Goal: Find specific page/section: Find specific page/section

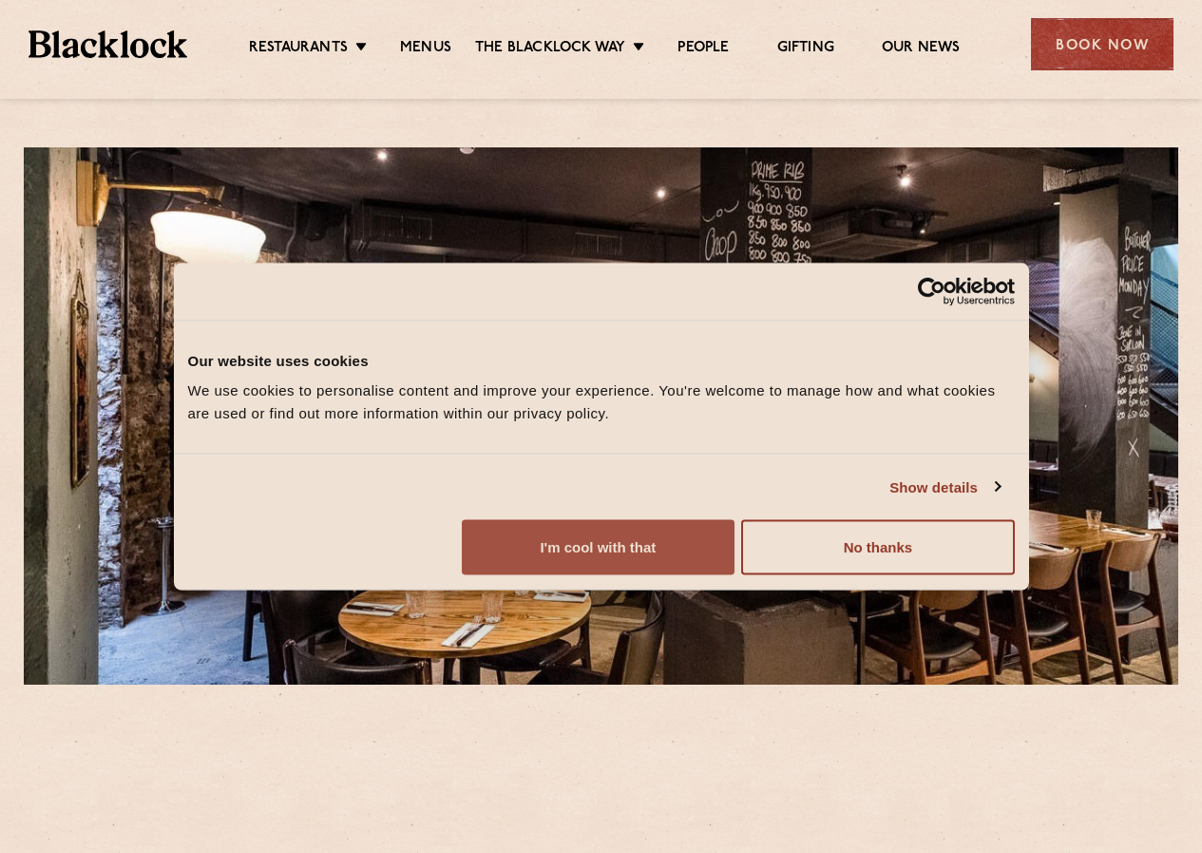
click at [735, 575] on button "I'm cool with that" at bounding box center [598, 547] width 273 height 55
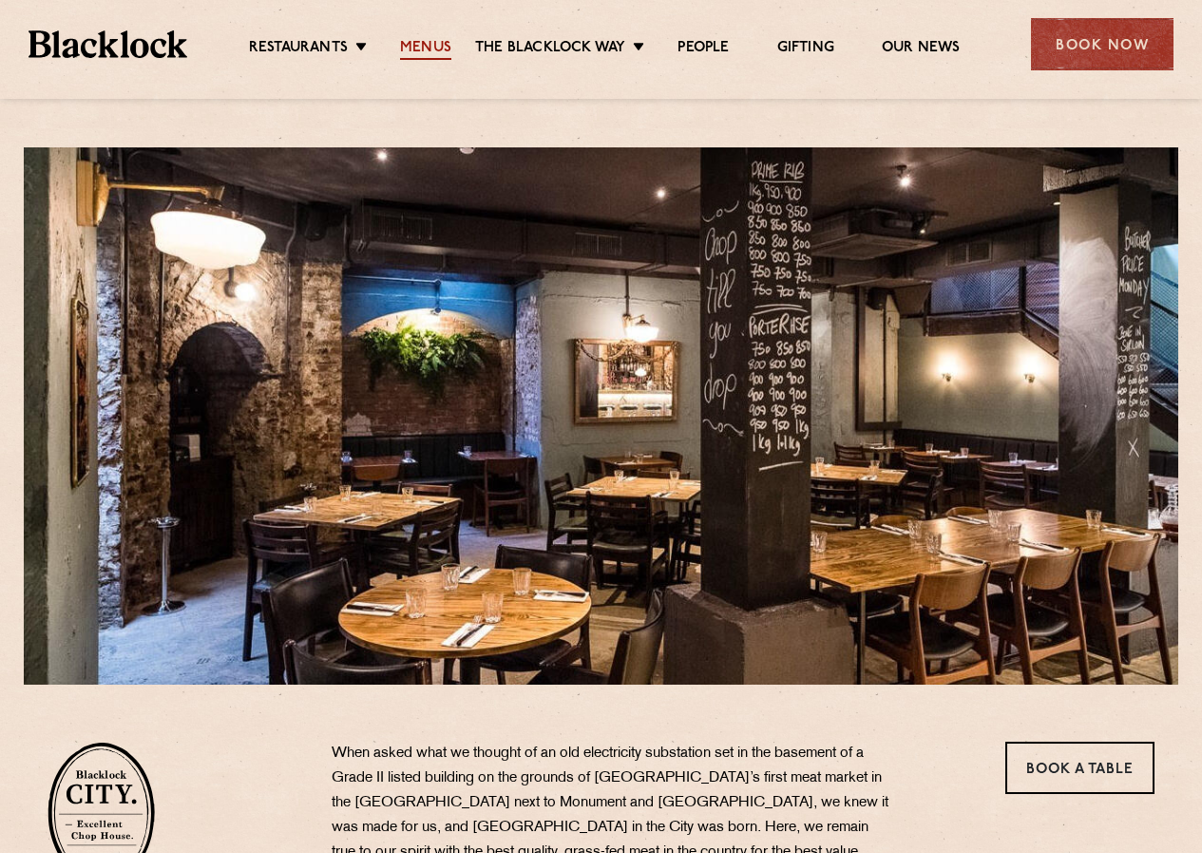
click at [431, 39] on link "Menus" at bounding box center [425, 49] width 51 height 21
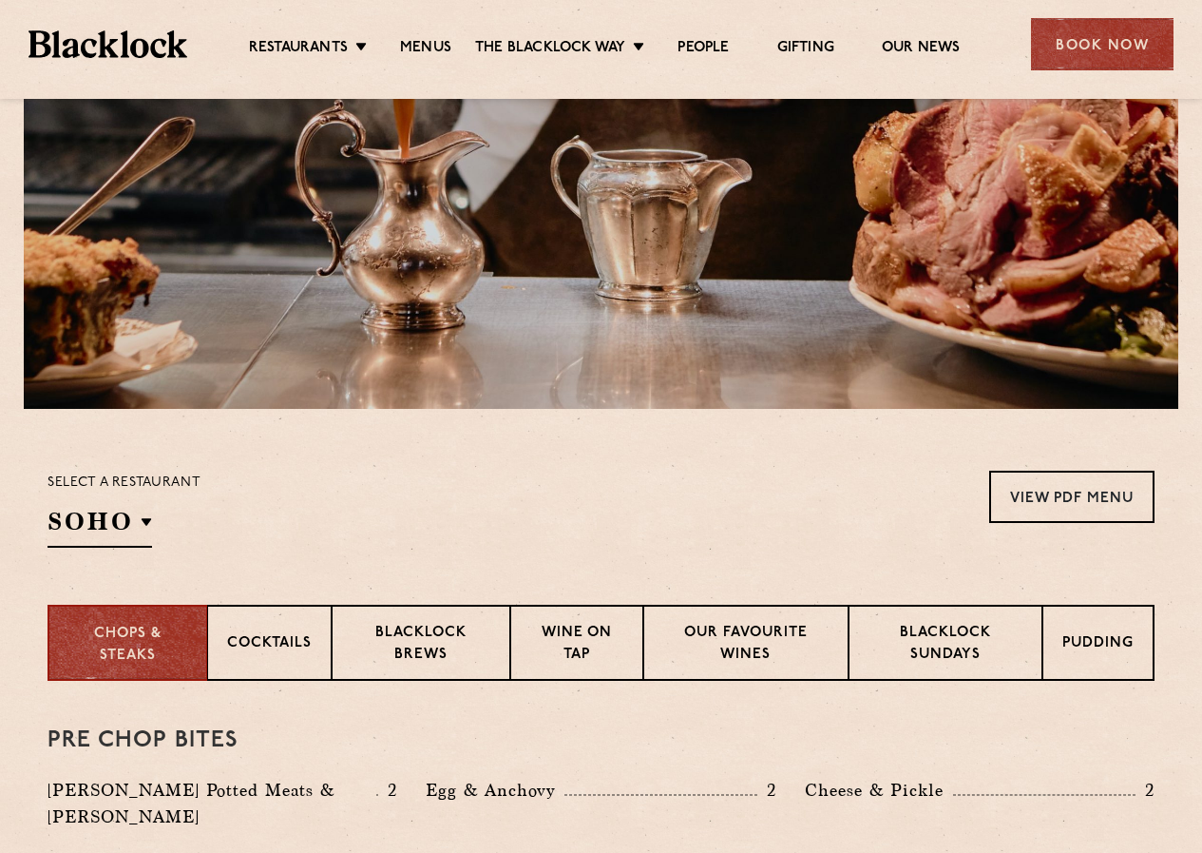
scroll to position [285, 0]
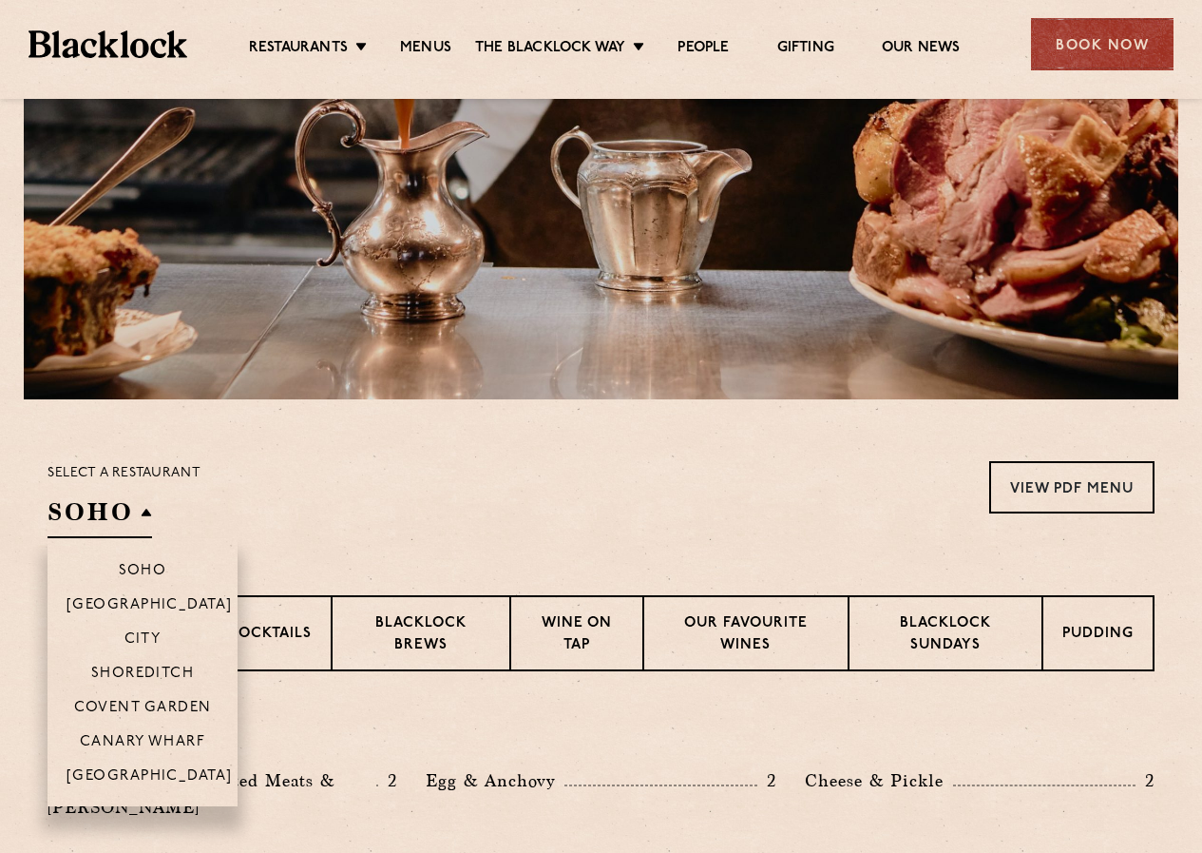
click at [148, 495] on h2 "SOHO" at bounding box center [100, 516] width 105 height 43
click at [148, 621] on li "City" at bounding box center [143, 638] width 190 height 34
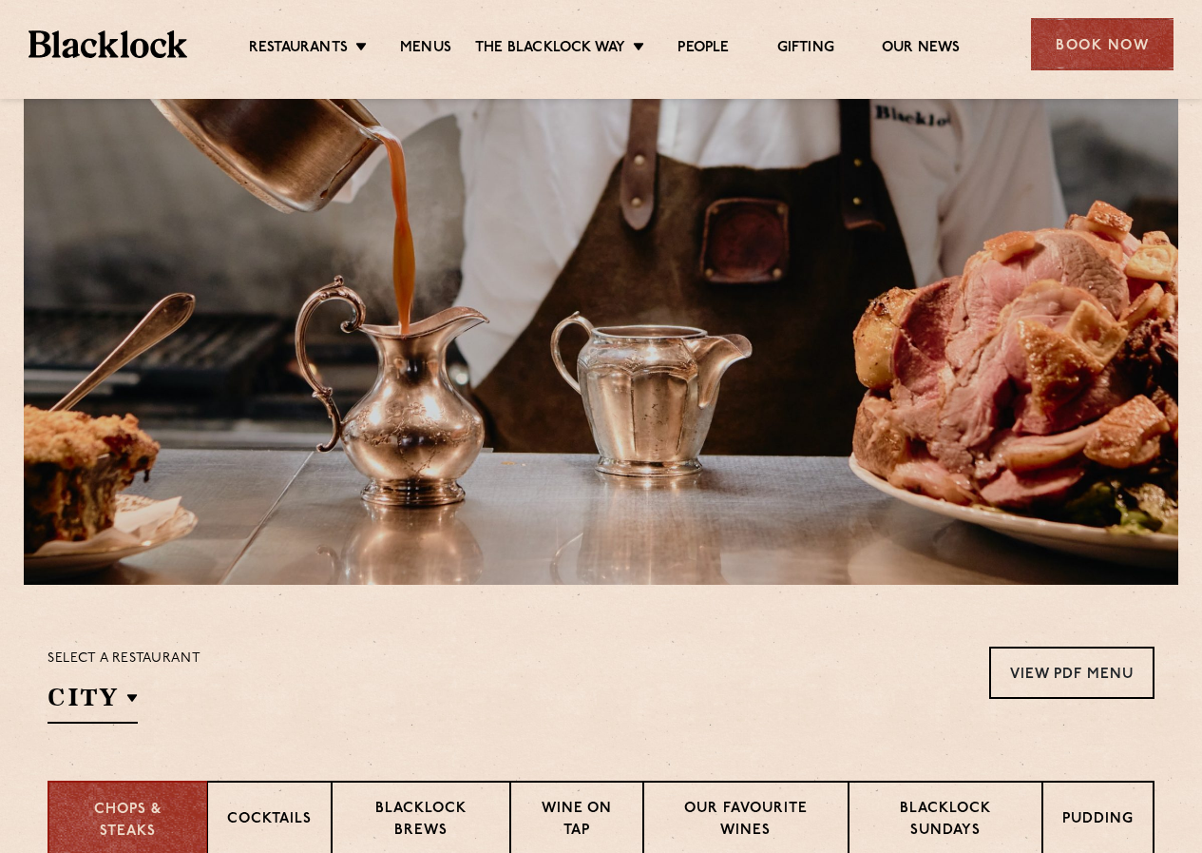
scroll to position [0, 0]
